Goal: Leave review/rating: Share an evaluation or opinion about a product, service, or content

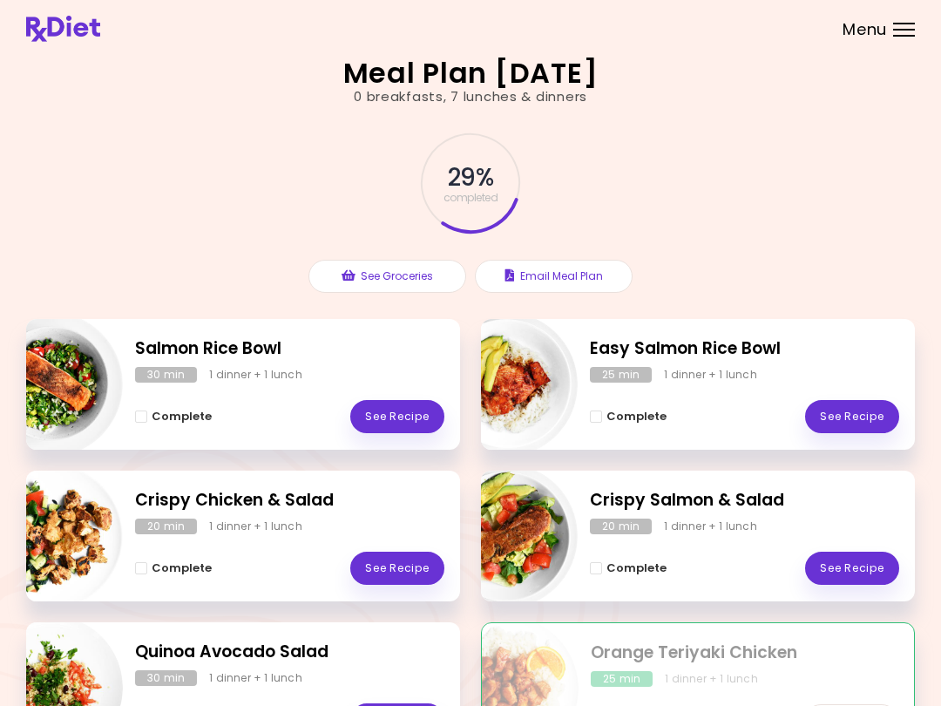
click at [650, 694] on div "Completed See Recipe" at bounding box center [745, 712] width 308 height 51
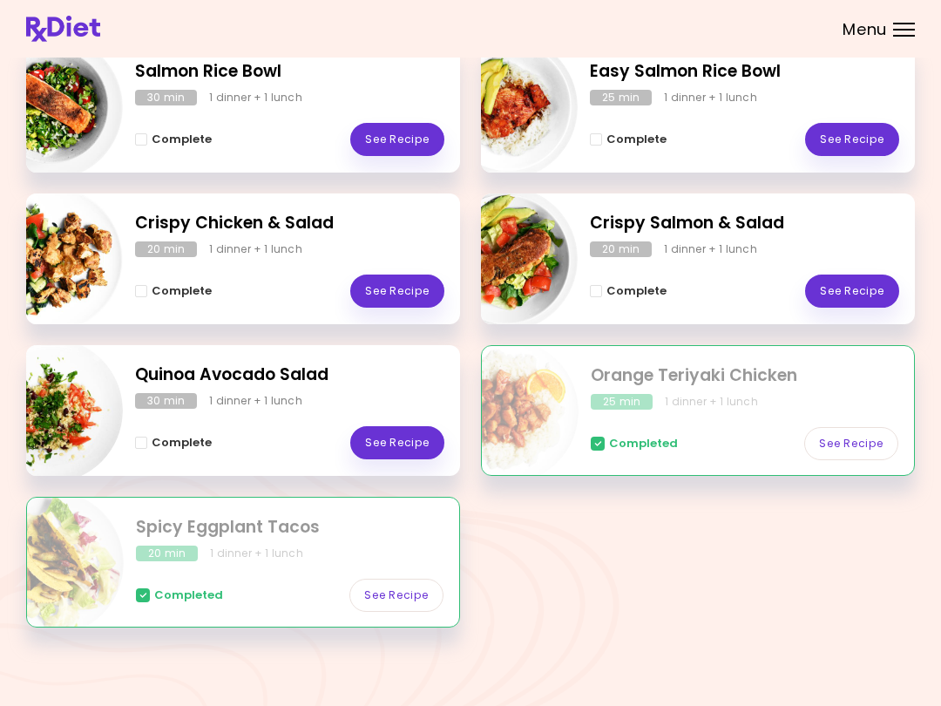
scroll to position [278, 0]
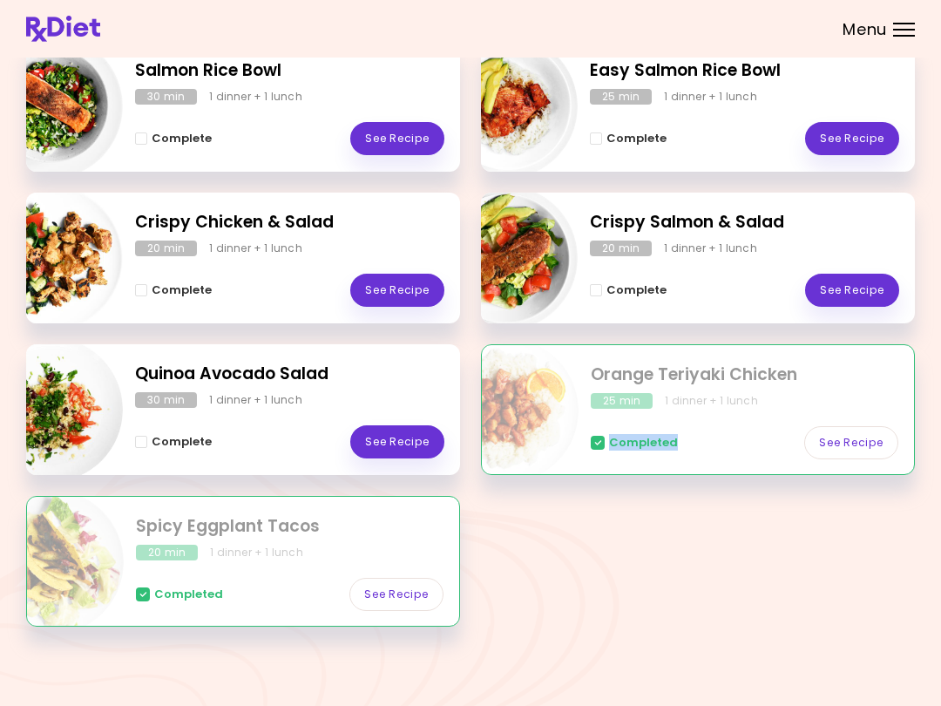
click at [426, 292] on link "See Recipe" at bounding box center [397, 290] width 94 height 33
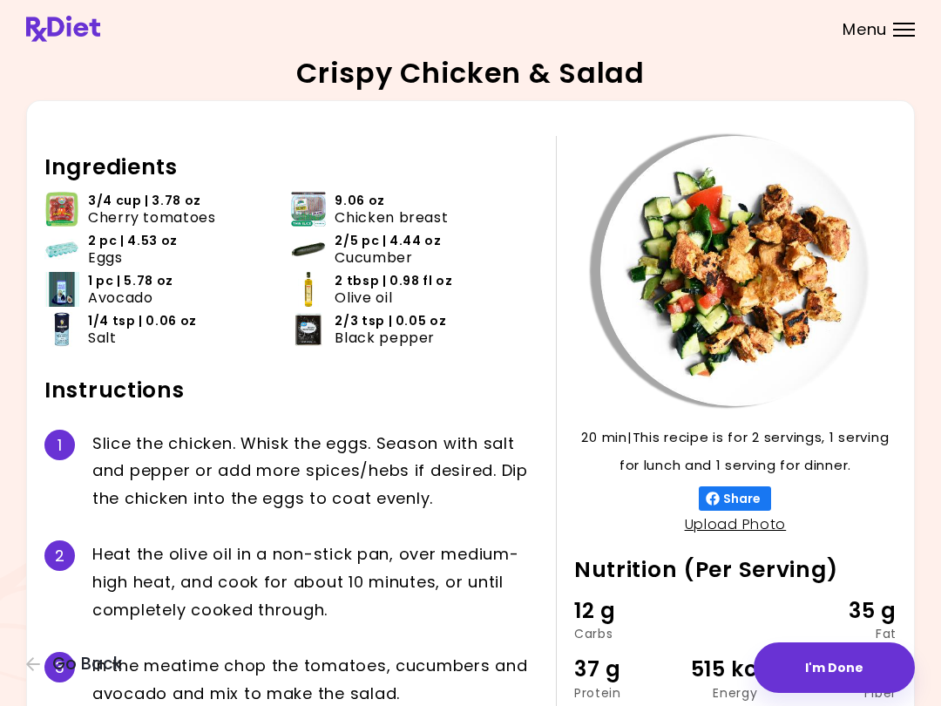
click at [427, 288] on span "2 tbsp | 0.98 fl oz" at bounding box center [394, 281] width 118 height 17
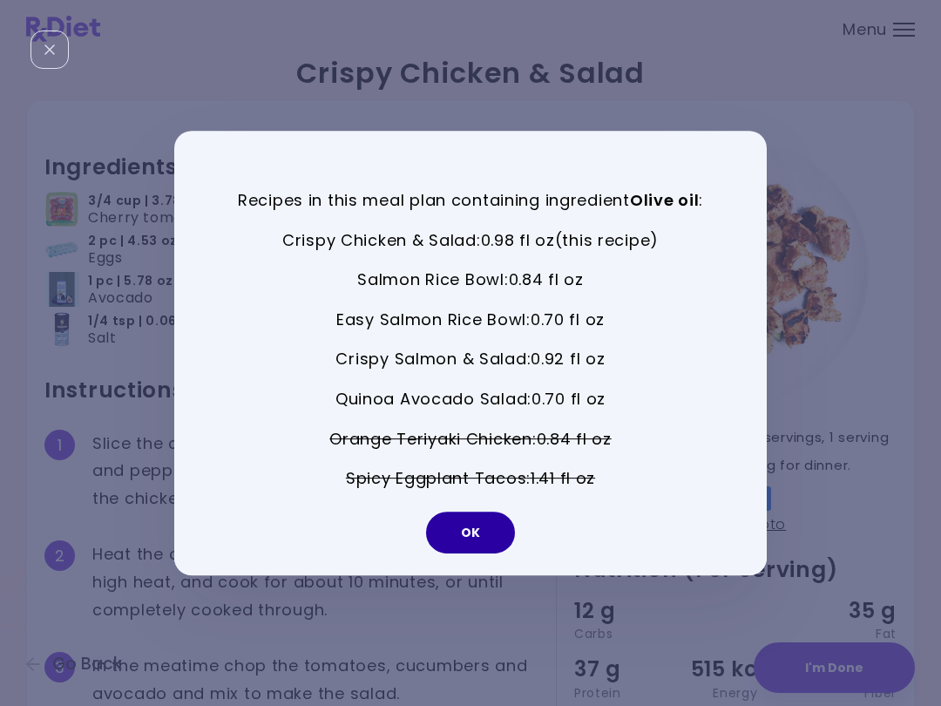
click at [484, 540] on button "OK" at bounding box center [470, 532] width 89 height 42
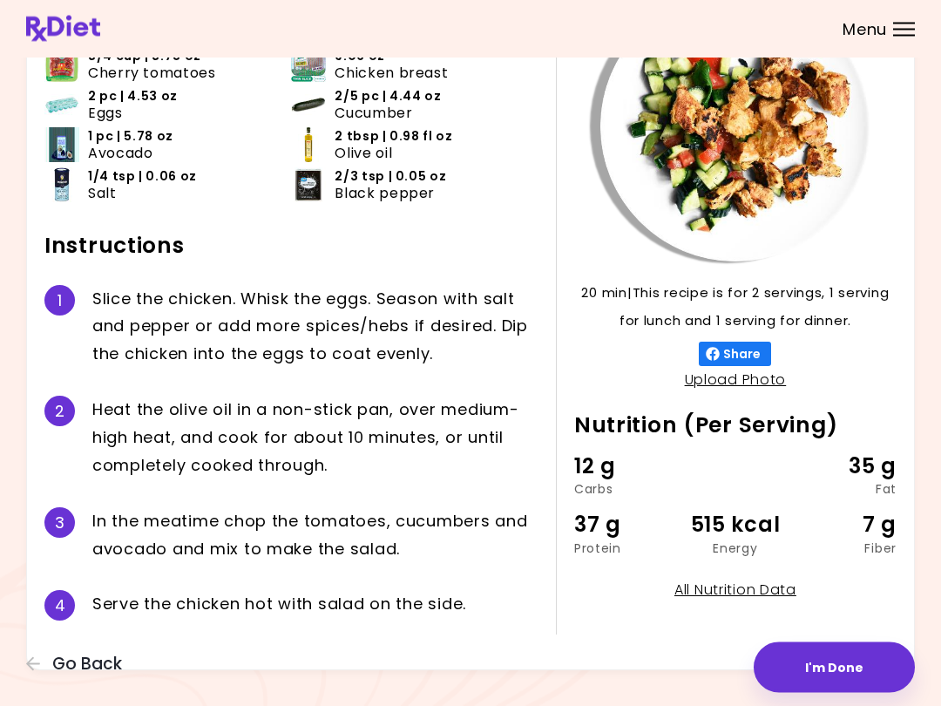
scroll to position [160, 0]
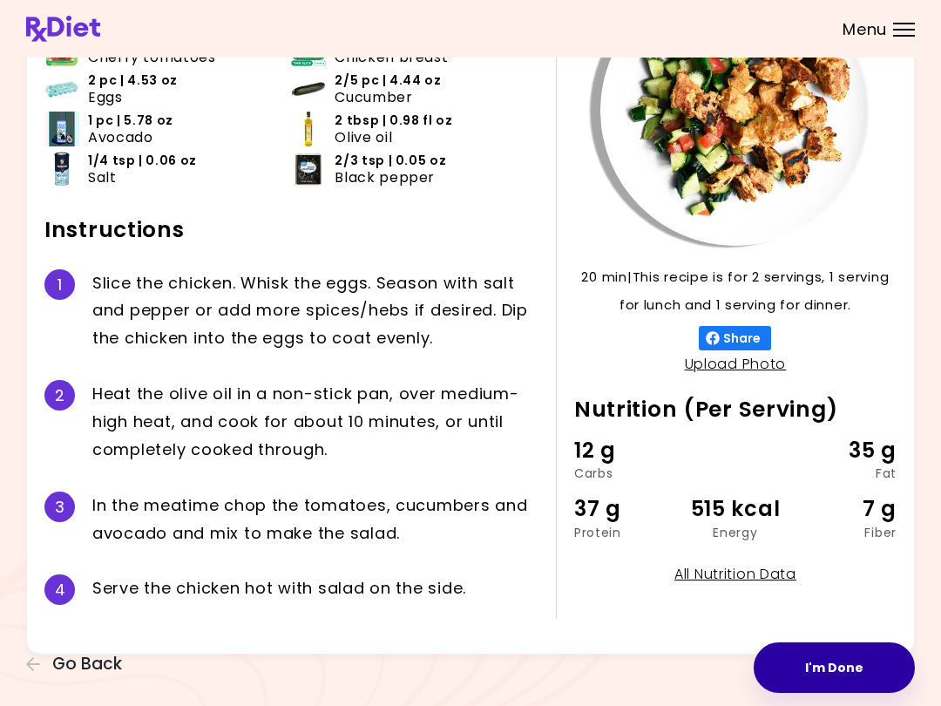
click at [705, 668] on button "I'm Done" at bounding box center [834, 667] width 161 height 51
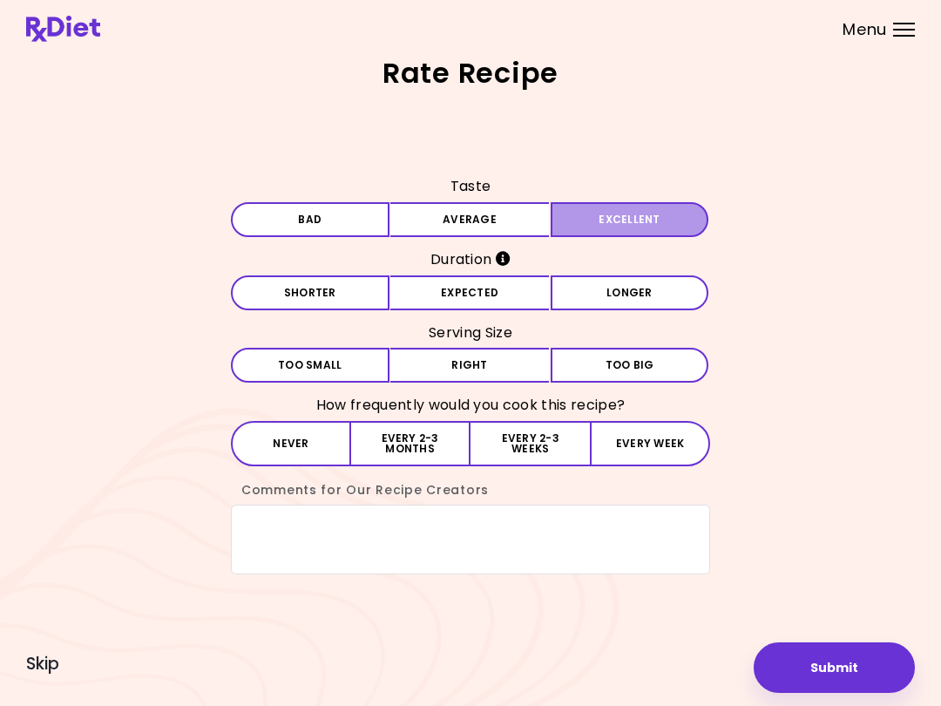
click at [637, 225] on button "Excellent" at bounding box center [630, 219] width 159 height 35
click at [466, 302] on button "Expected" at bounding box center [469, 292] width 159 height 35
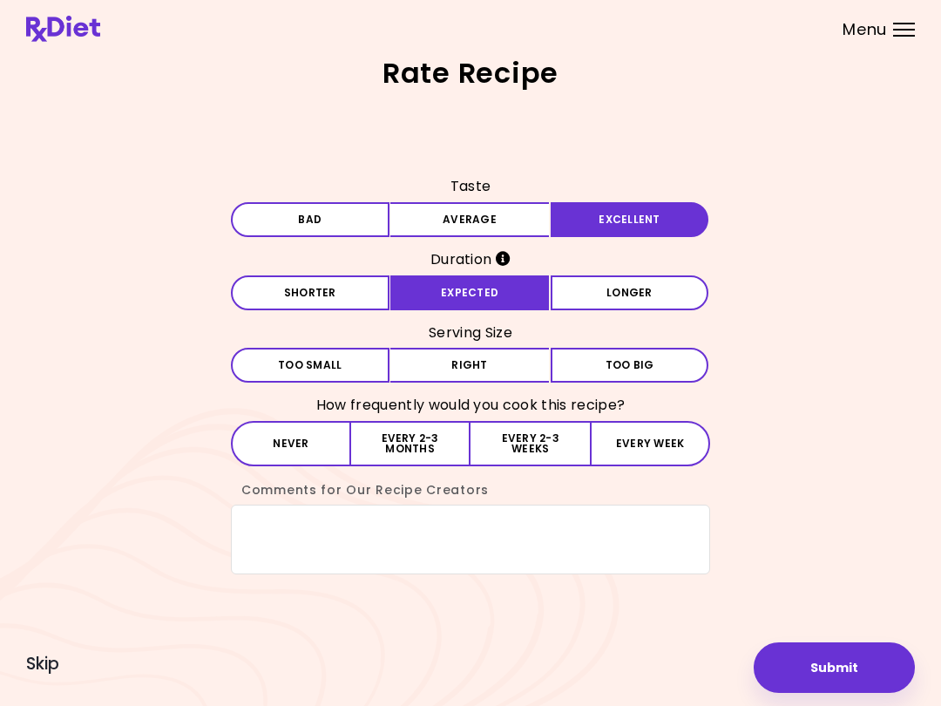
click at [468, 370] on button "Right" at bounding box center [469, 365] width 159 height 35
click at [547, 451] on button "Every 2-3 weeks" at bounding box center [529, 443] width 119 height 45
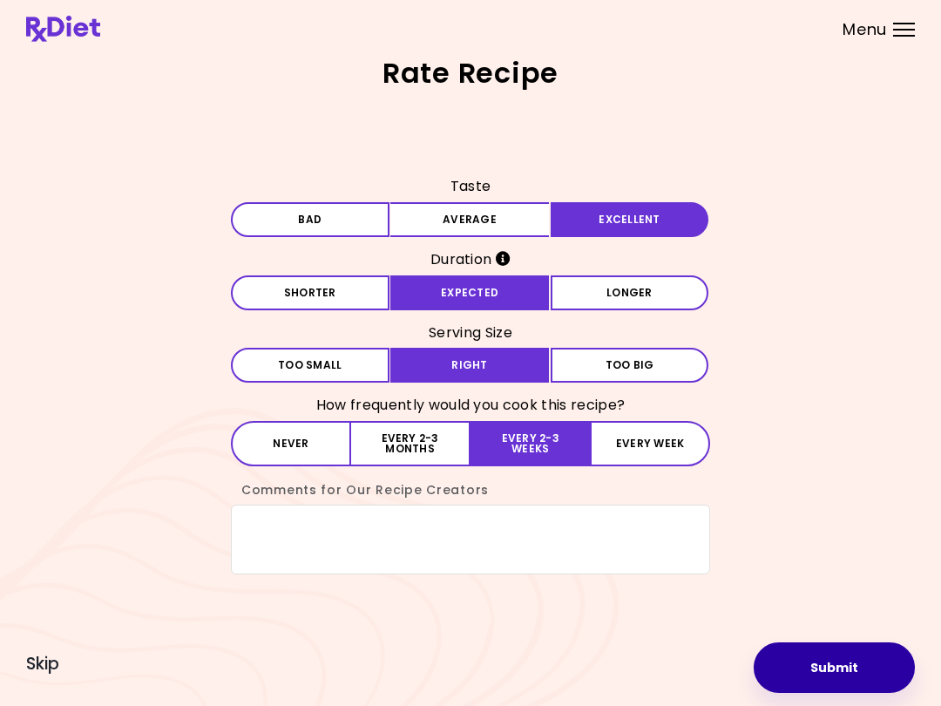
click at [705, 673] on button "Submit" at bounding box center [834, 667] width 161 height 51
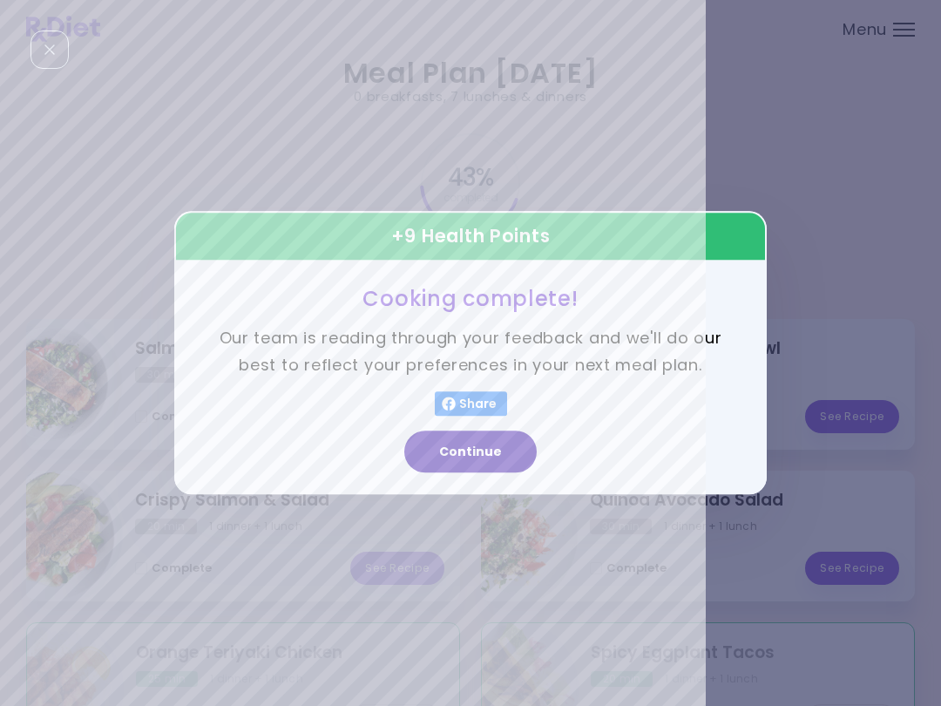
click at [494, 462] on button "Continue" at bounding box center [470, 452] width 132 height 42
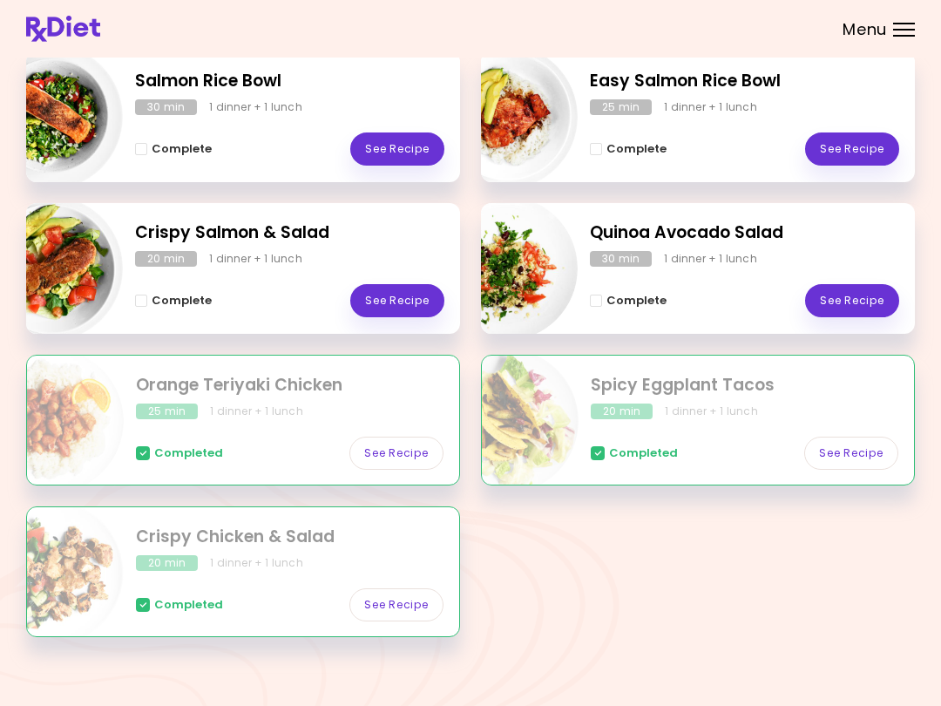
scroll to position [278, 0]
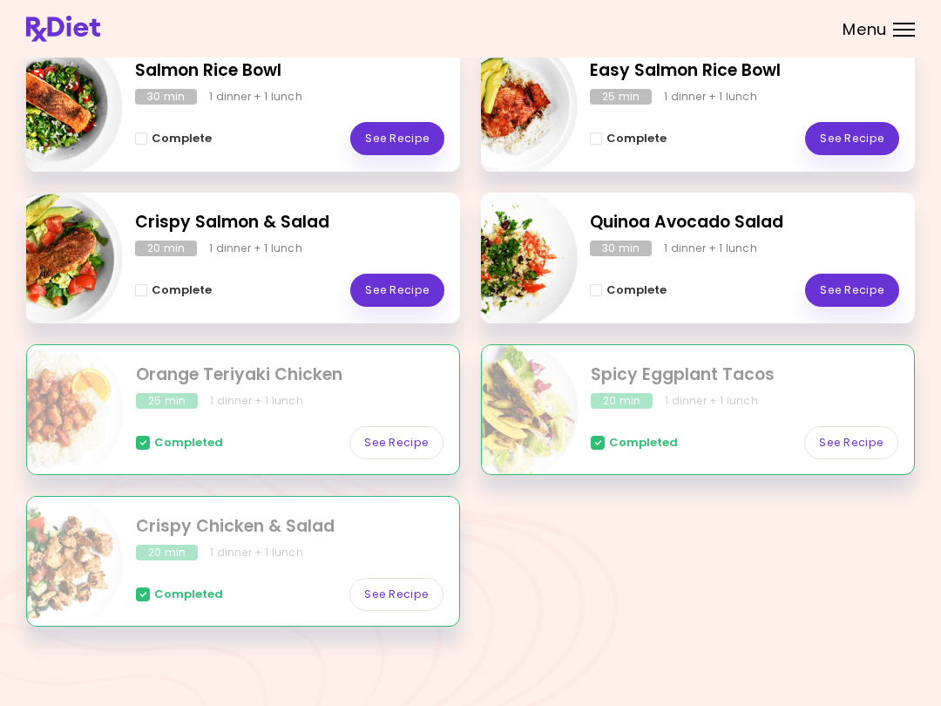
click at [705, 36] on div at bounding box center [904, 36] width 22 height 2
